Goal: Navigation & Orientation: Understand site structure

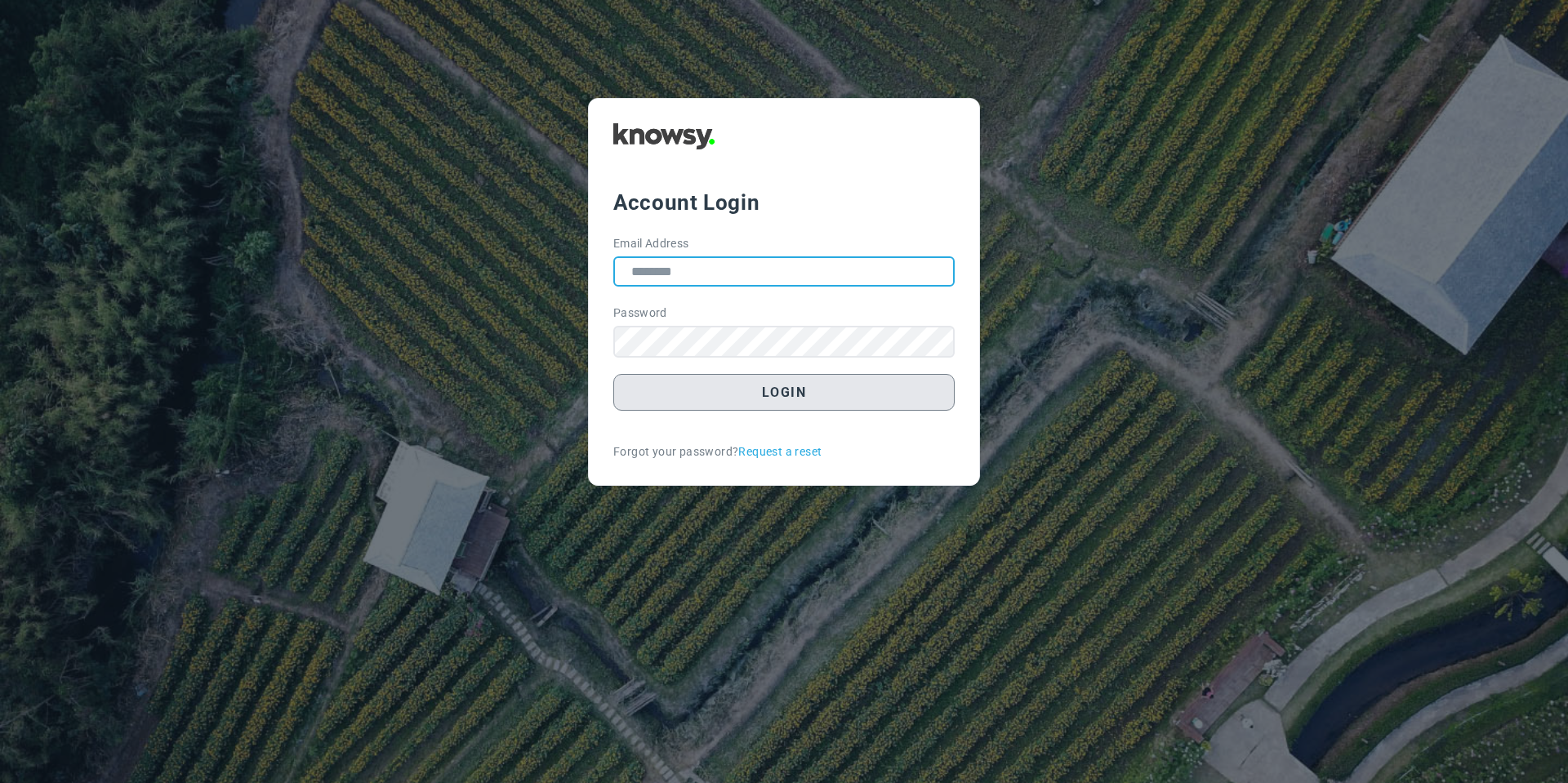
type input "**********"
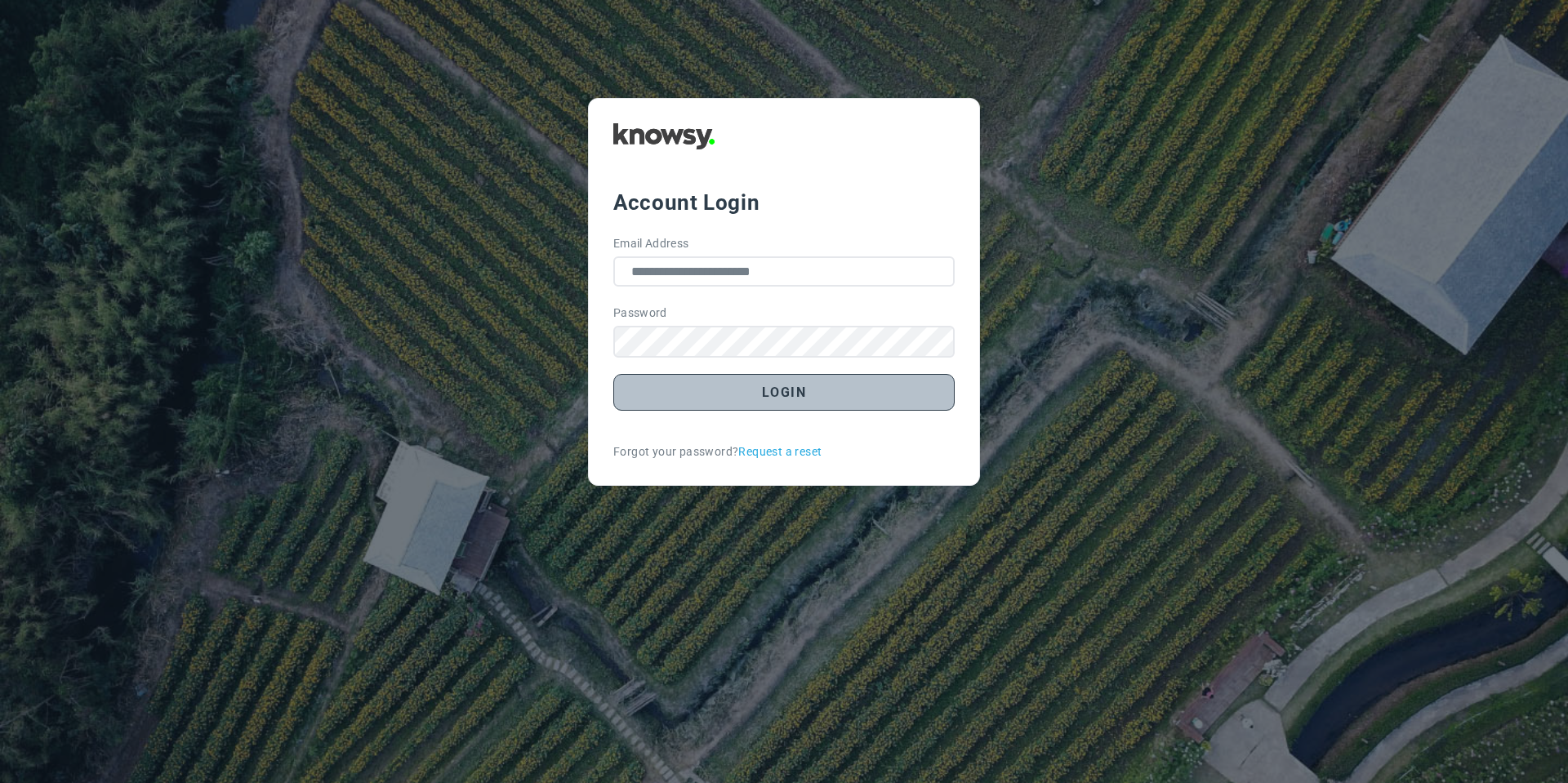
click at [661, 391] on button "Login" at bounding box center [784, 392] width 342 height 36
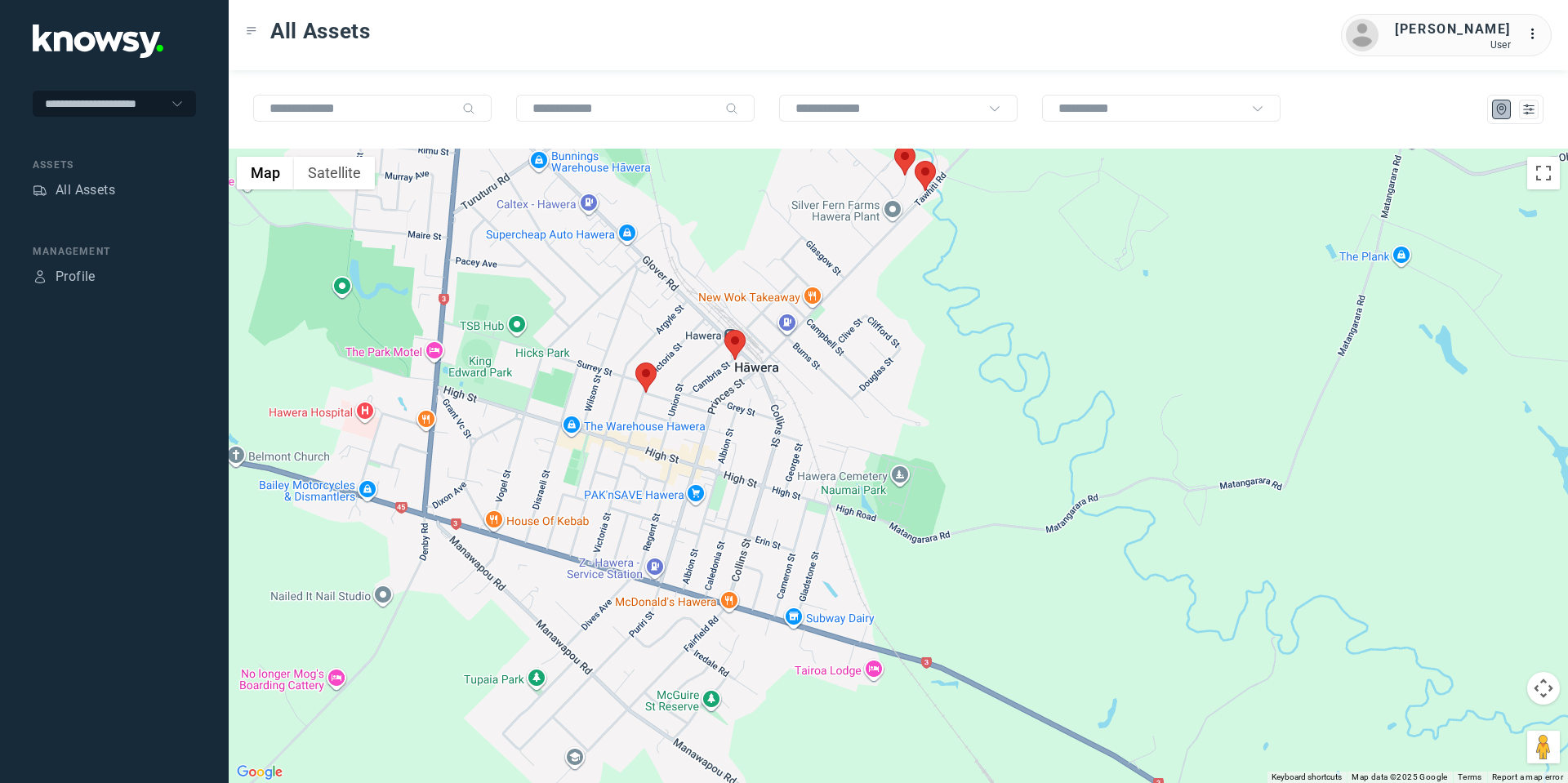
click at [635, 363] on area at bounding box center [635, 363] width 0 height 0
click at [708, 269] on button "Close" at bounding box center [699, 286] width 39 height 39
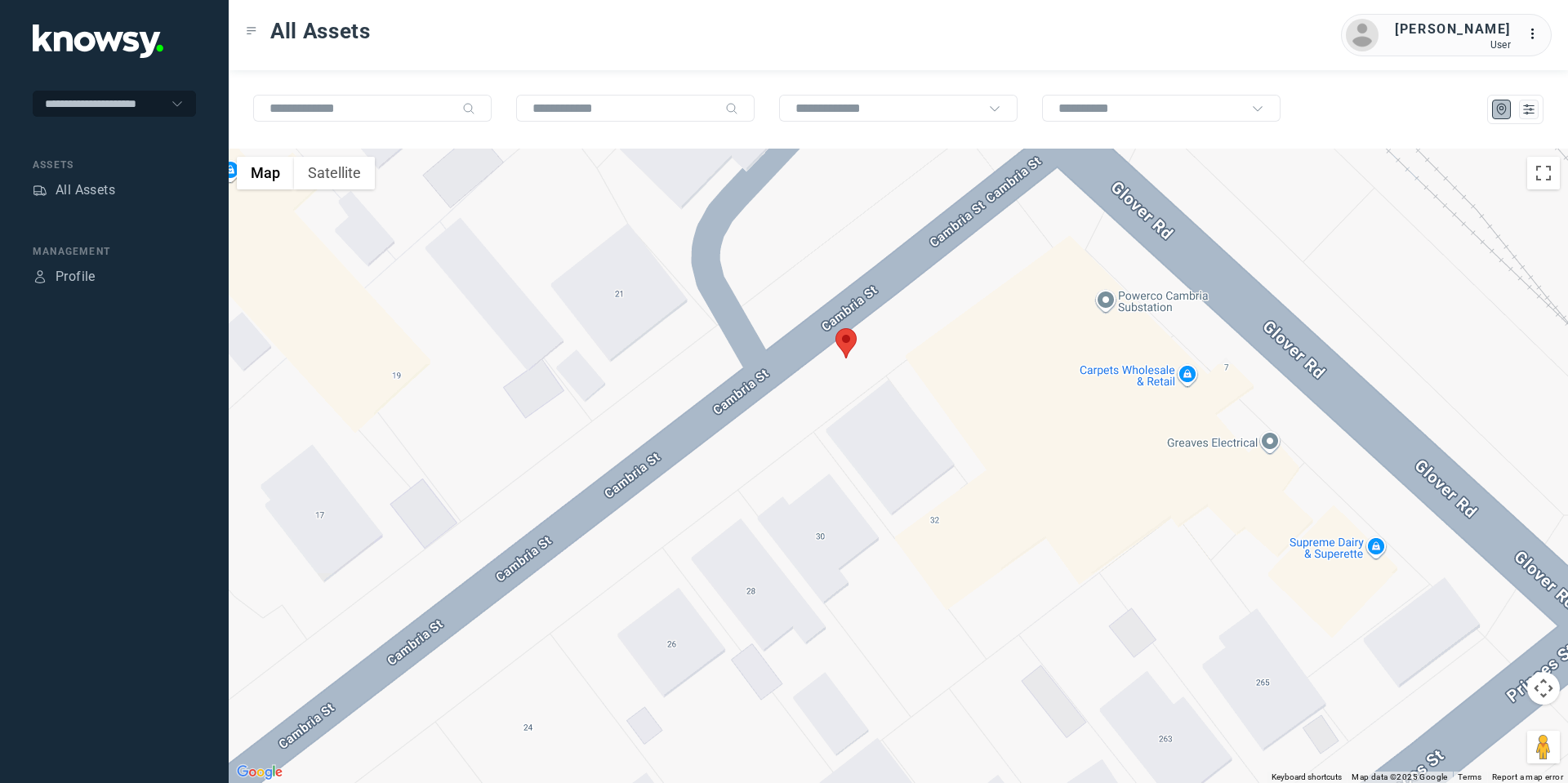
click at [836, 328] on area at bounding box center [836, 328] width 0 height 0
click at [910, 241] on button "Close" at bounding box center [898, 251] width 39 height 39
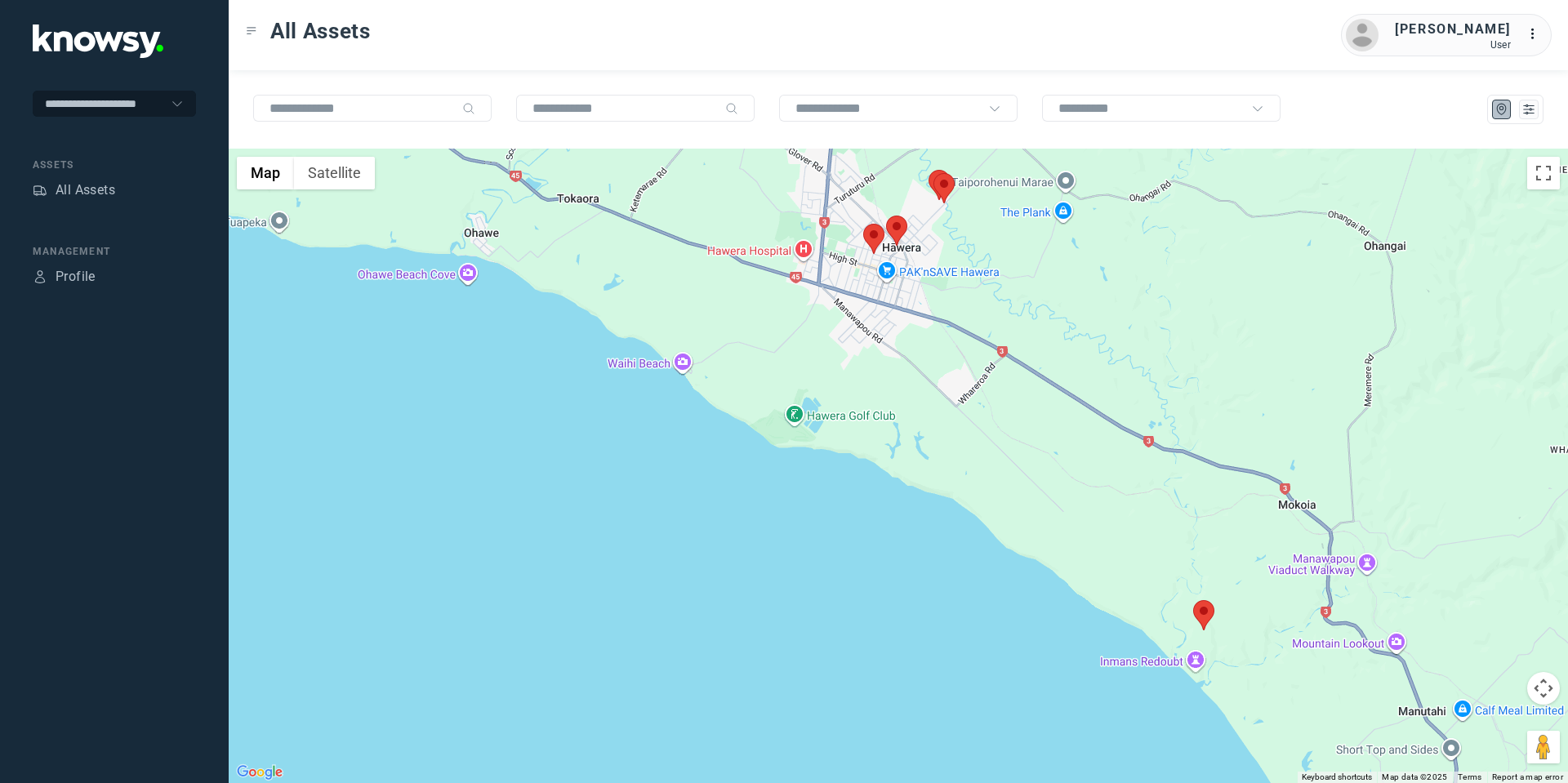
click at [1193, 600] on area at bounding box center [1193, 600] width 0 height 0
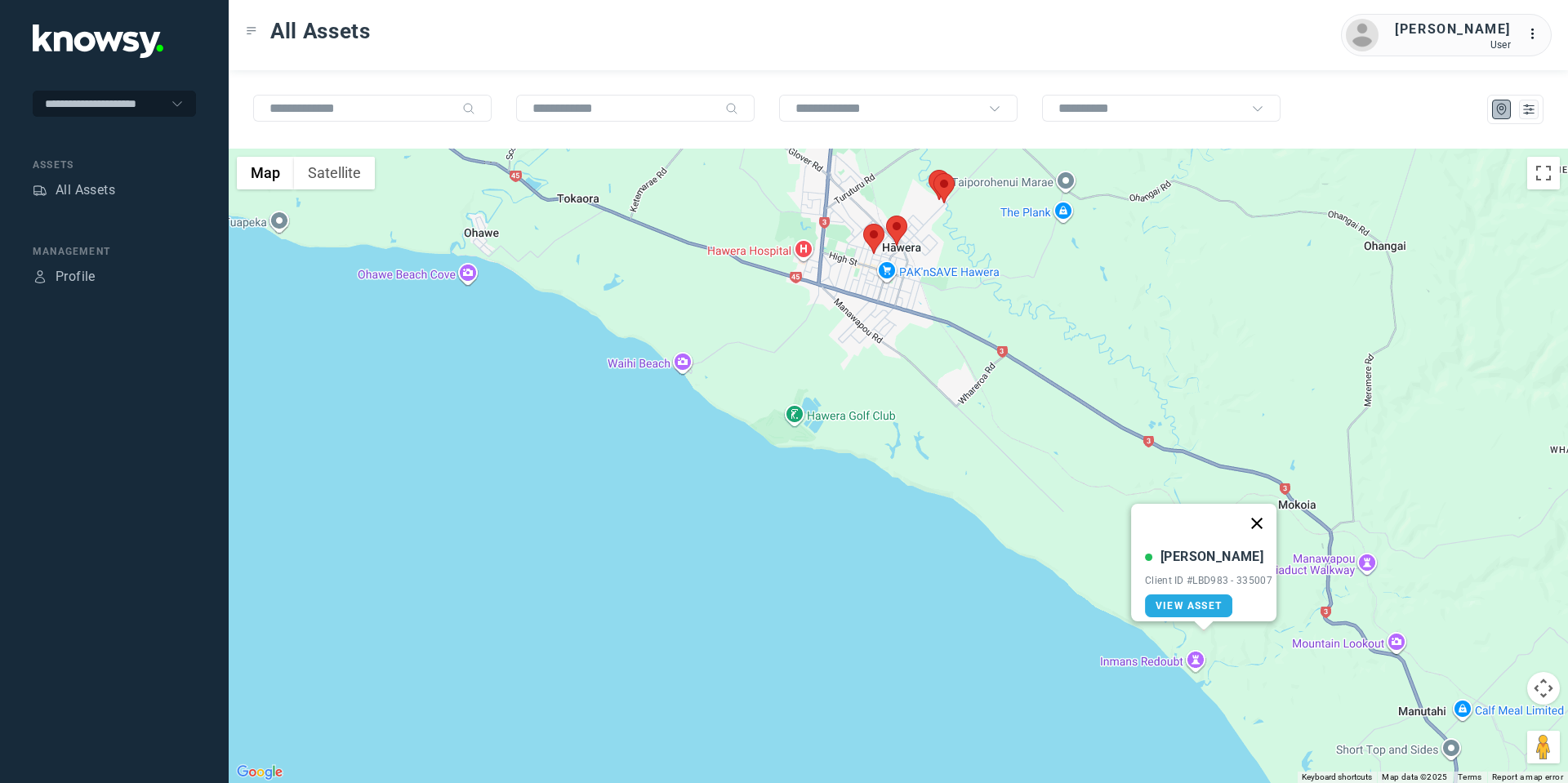
click at [1269, 510] on button "Close" at bounding box center [1257, 523] width 39 height 39
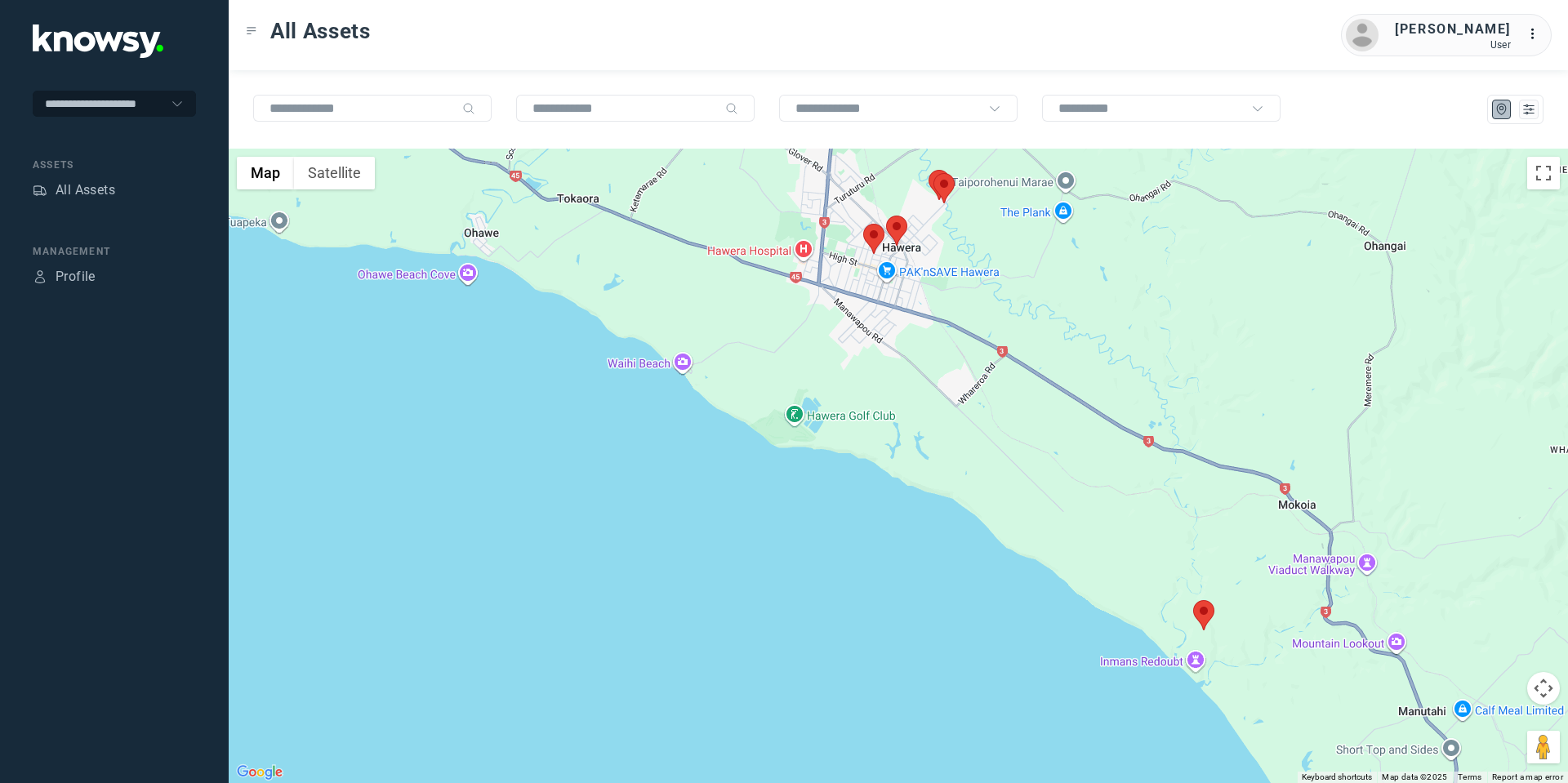
click at [1541, 687] on button "Map camera controls" at bounding box center [1543, 688] width 33 height 33
click at [1462, 642] on button "Move up" at bounding box center [1461, 647] width 33 height 33
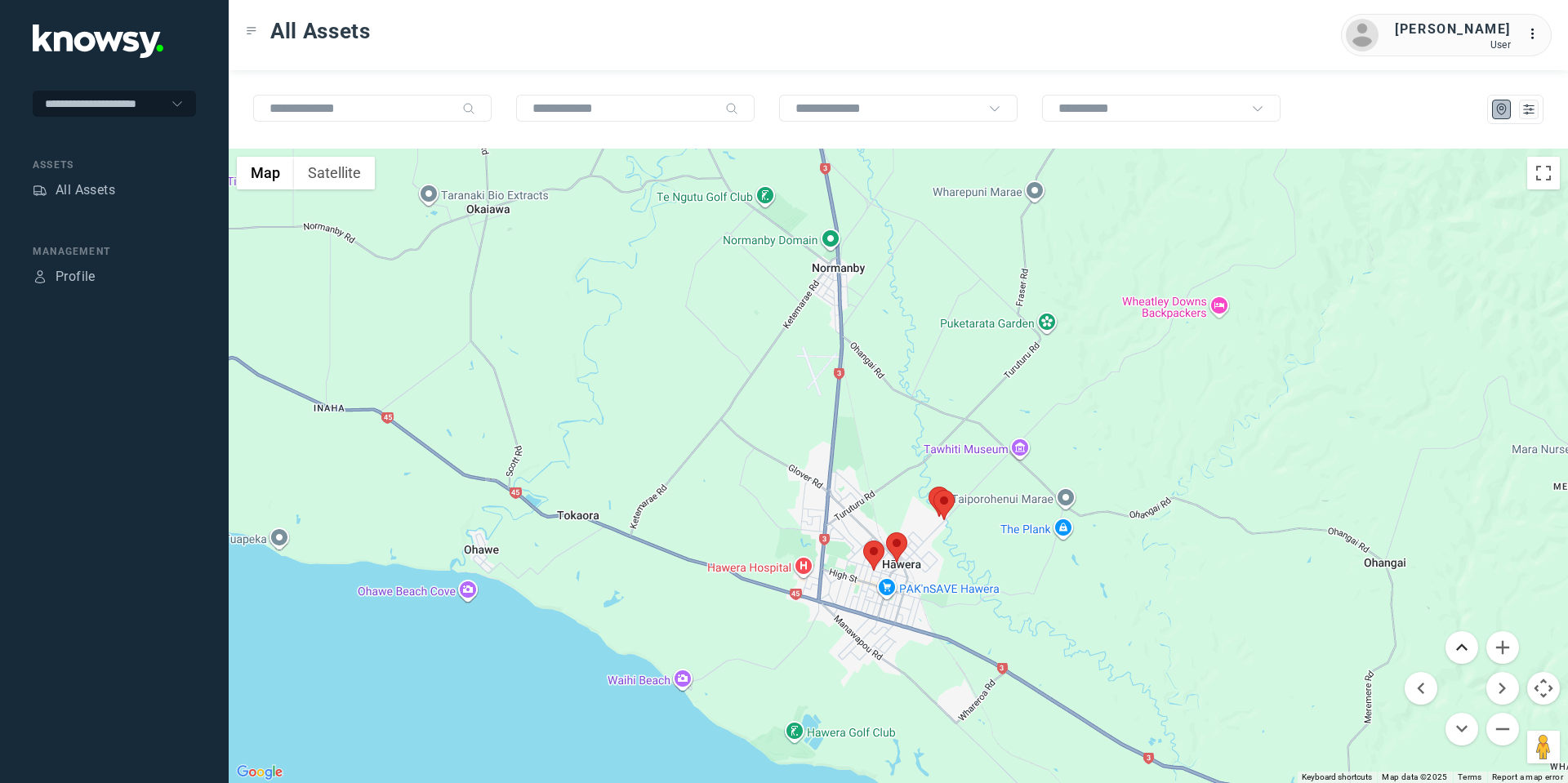
click at [1462, 642] on button "Move up" at bounding box center [1461, 647] width 33 height 33
